Goal: Find specific page/section: Find specific page/section

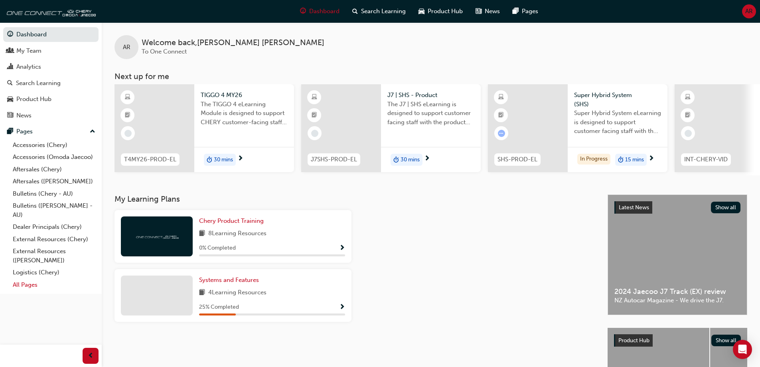
click at [31, 285] on link "All Pages" at bounding box center [54, 284] width 89 height 12
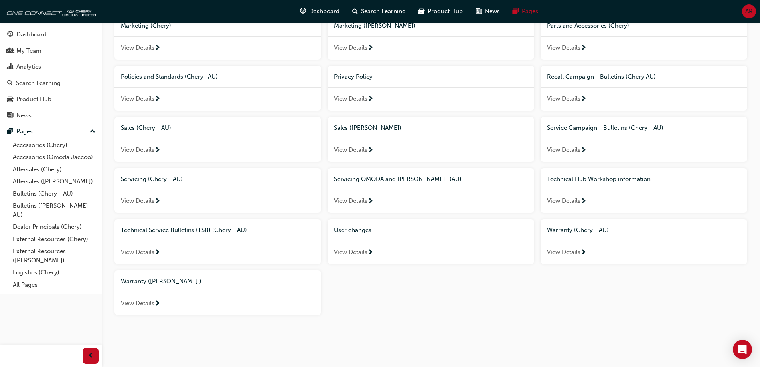
scroll to position [69, 0]
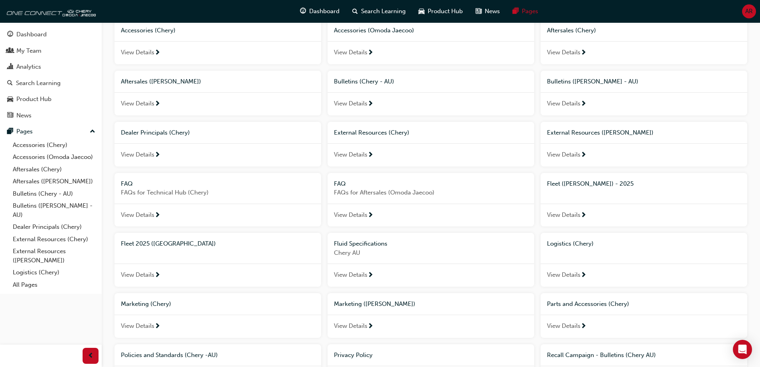
click at [590, 175] on div "Fleet ([PERSON_NAME]) - 2025" at bounding box center [643, 184] width 207 height 22
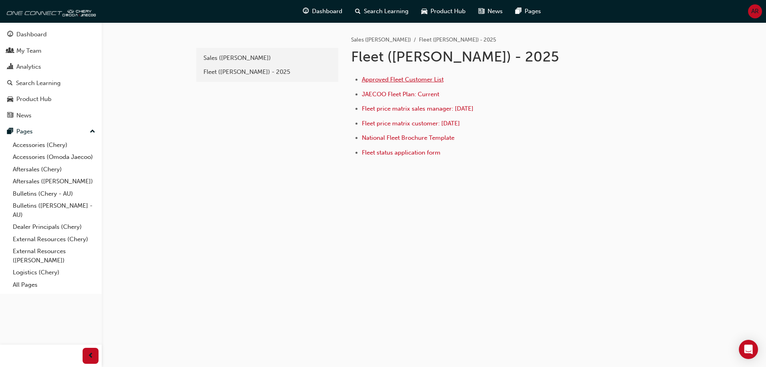
click at [434, 81] on span "Approved Fleet Customer List" at bounding box center [403, 79] width 82 height 7
